Goal: Task Accomplishment & Management: Use online tool/utility

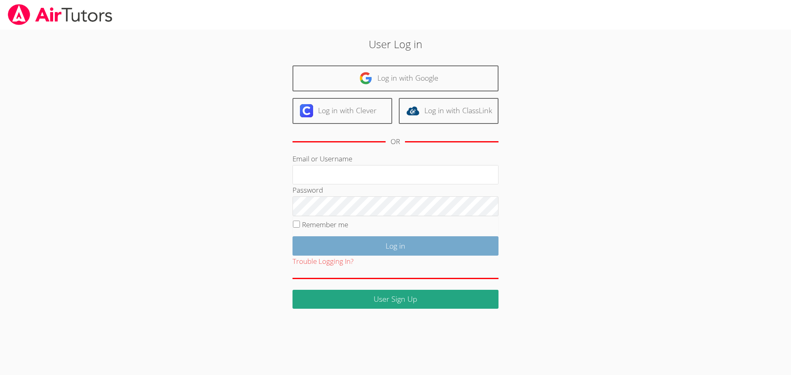
type input "jcarballo@bhusd.com"
click at [367, 249] on input "Log in" at bounding box center [395, 245] width 206 height 19
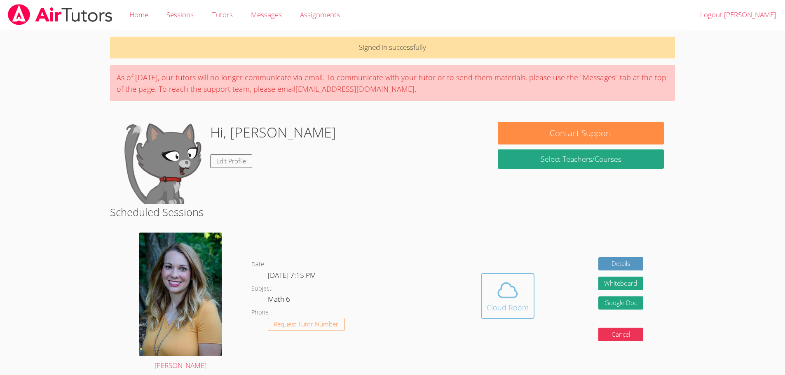
click at [512, 292] on icon at bounding box center [507, 290] width 23 height 23
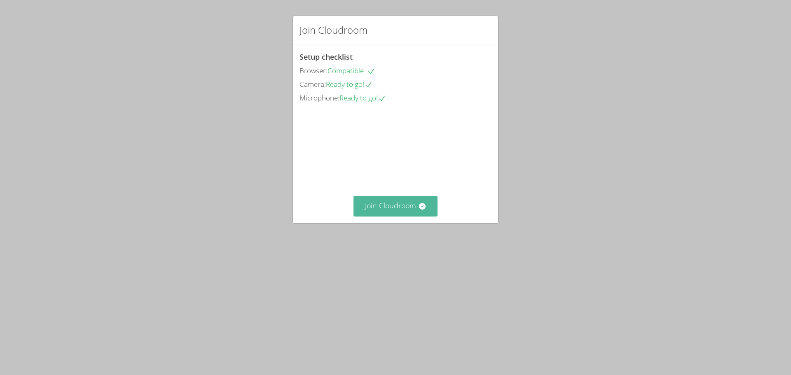
click at [379, 216] on button "Join Cloudroom" at bounding box center [395, 206] width 84 height 20
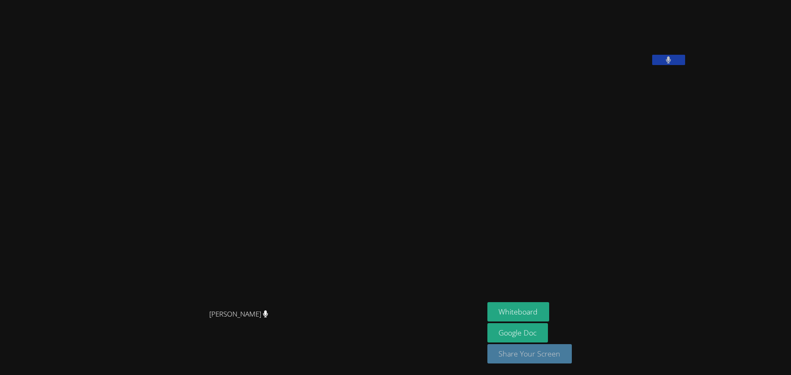
click at [565, 353] on button "Share Your Screen" at bounding box center [529, 353] width 85 height 19
